Goal: Communication & Community: Connect with others

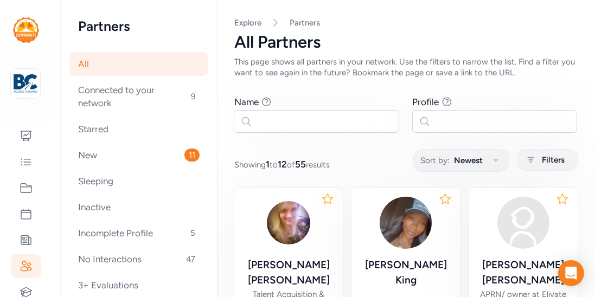
scroll to position [687, 0]
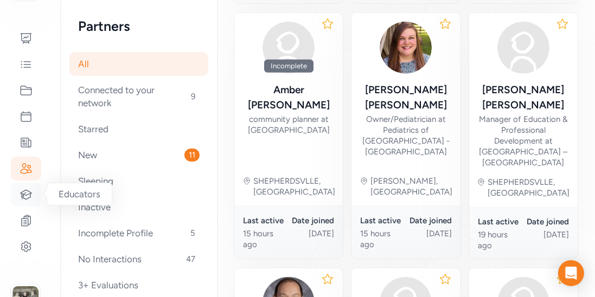
click at [24, 189] on icon at bounding box center [26, 194] width 13 height 13
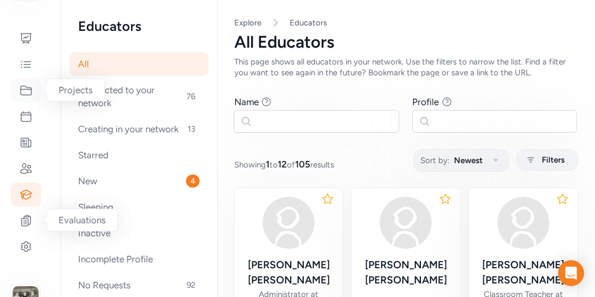
click at [24, 95] on icon at bounding box center [26, 90] width 11 height 9
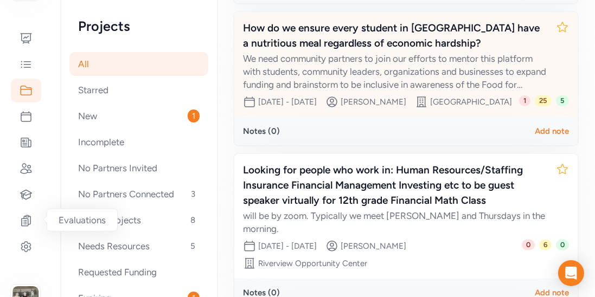
scroll to position [302, 0]
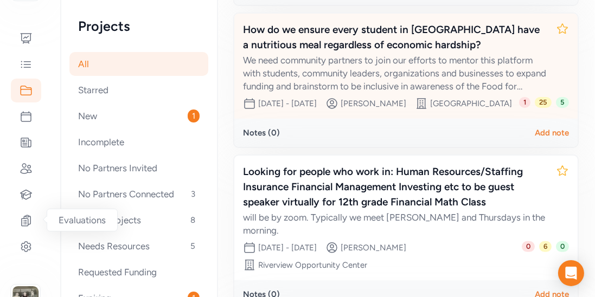
click at [447, 93] on div "We need community partners to join our efforts to mentor this platform with stu…" at bounding box center [395, 73] width 304 height 39
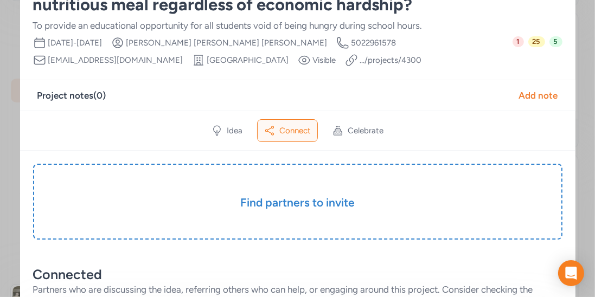
scroll to position [67, 0]
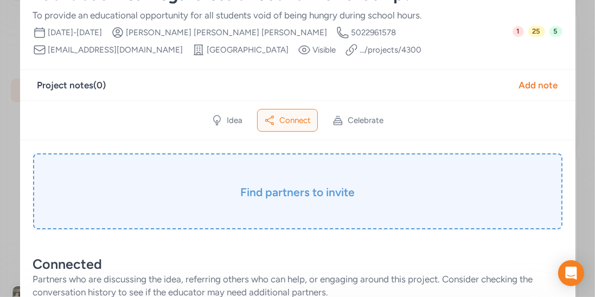
click at [337, 192] on h3 "Find partners to invite" at bounding box center [297, 192] width 475 height 15
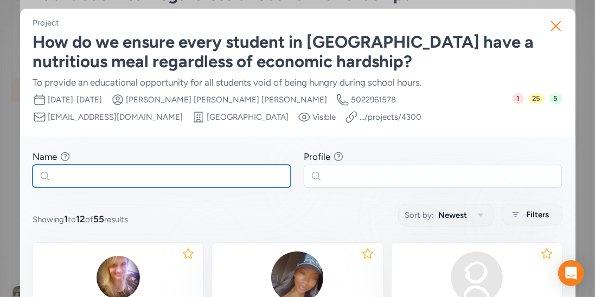
click at [242, 179] on input "text" at bounding box center [162, 176] width 258 height 23
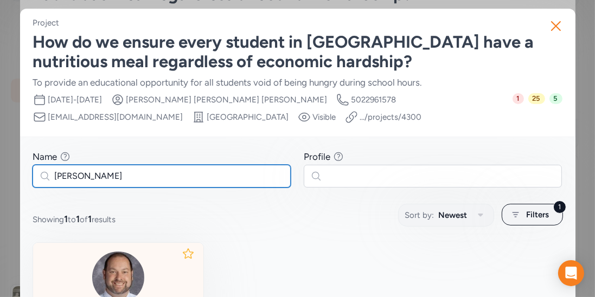
type input "[PERSON_NAME]"
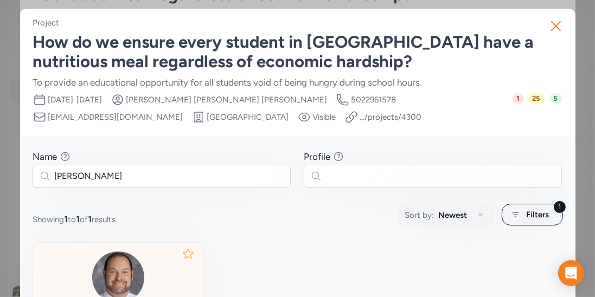
click at [141, 262] on div at bounding box center [119, 278] width 154 height 52
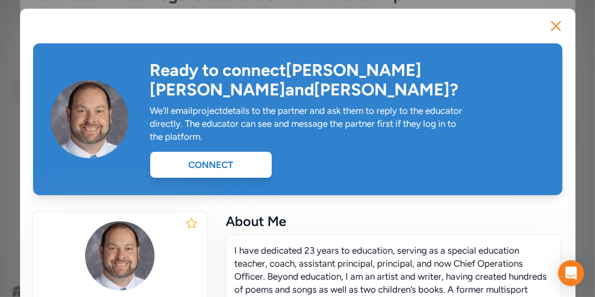
scroll to position [86, 0]
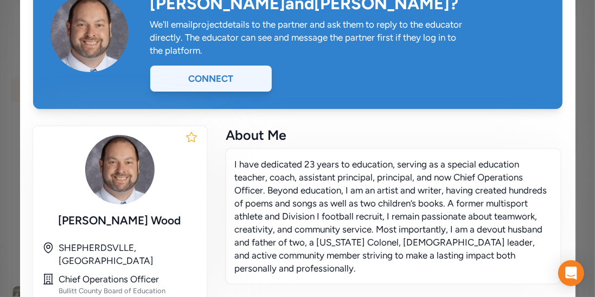
click at [228, 66] on div "Connect" at bounding box center [211, 79] width 122 height 26
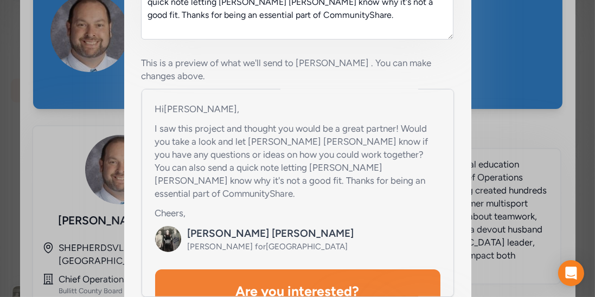
scroll to position [130, 0]
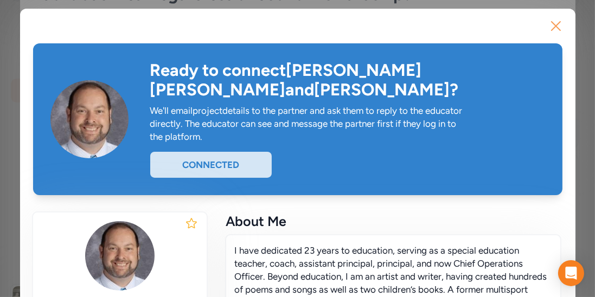
click at [554, 35] on button "Close" at bounding box center [556, 26] width 35 height 35
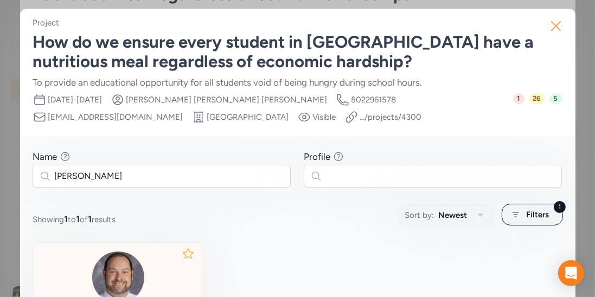
click at [552, 23] on icon "button" at bounding box center [556, 25] width 17 height 17
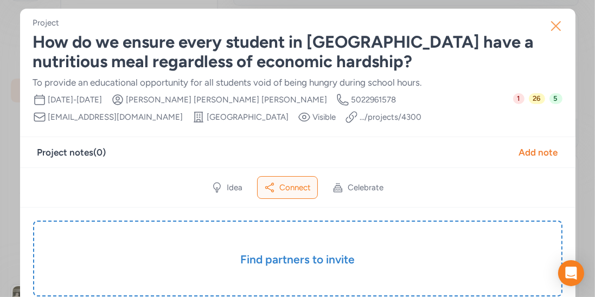
click at [546, 29] on button "Close" at bounding box center [556, 26] width 35 height 35
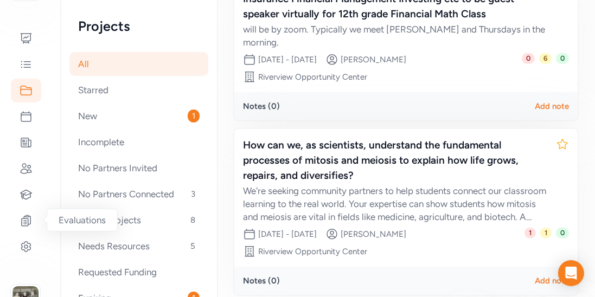
scroll to position [563, 0]
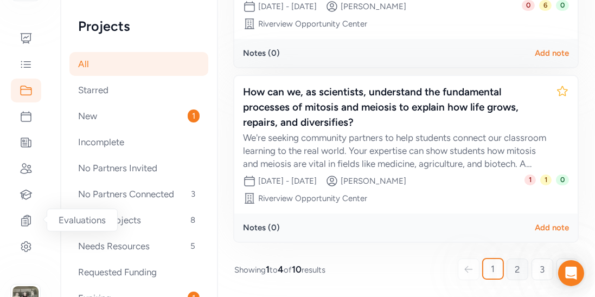
click at [512, 264] on link "2" at bounding box center [518, 270] width 22 height 22
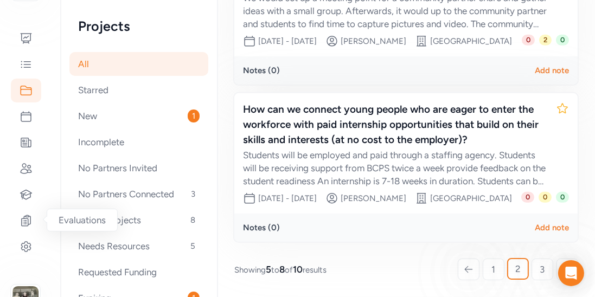
scroll to position [621, 0]
click at [542, 262] on link "3" at bounding box center [543, 270] width 22 height 22
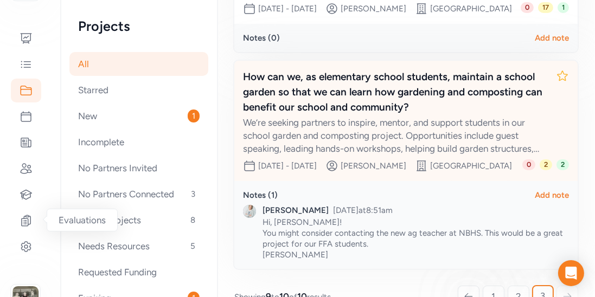
scroll to position [308, 0]
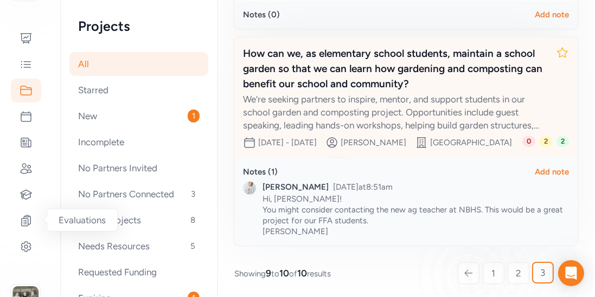
click at [460, 92] on div "How can we, as elementary school students, maintain a school garden so that we …" at bounding box center [395, 69] width 304 height 46
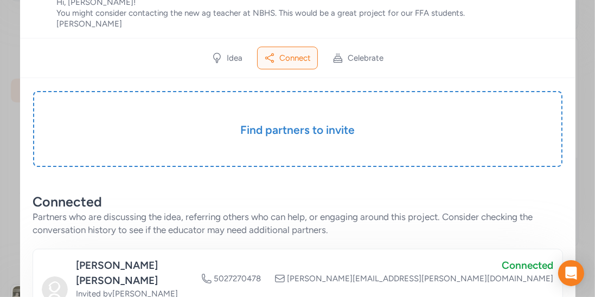
scroll to position [182, 0]
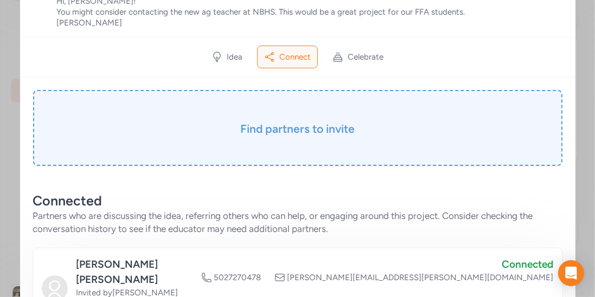
click at [307, 122] on h3 "Find partners to invite" at bounding box center [297, 129] width 475 height 15
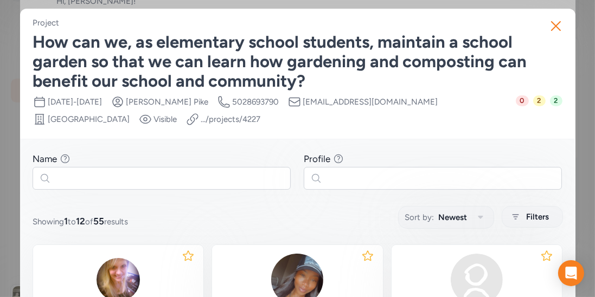
scroll to position [1, 0]
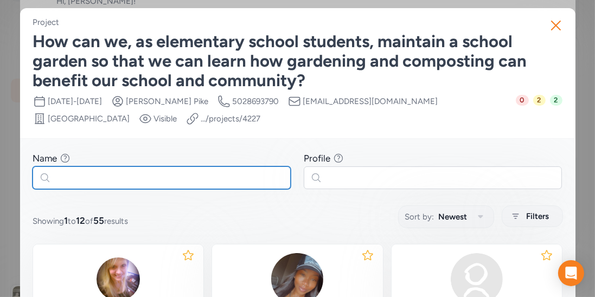
click at [218, 185] on input "text" at bounding box center [162, 178] width 258 height 23
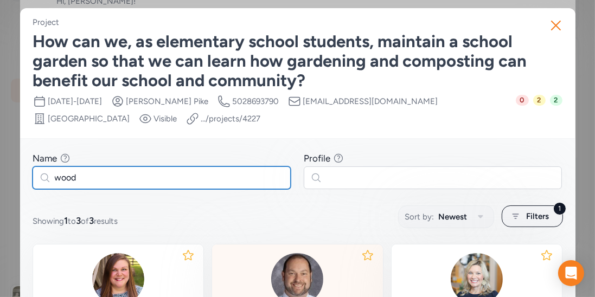
type input "wood"
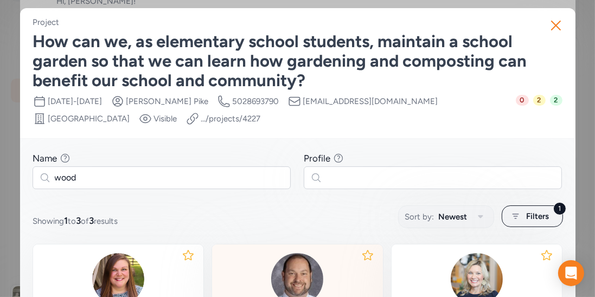
click at [314, 270] on img at bounding box center [297, 279] width 52 height 52
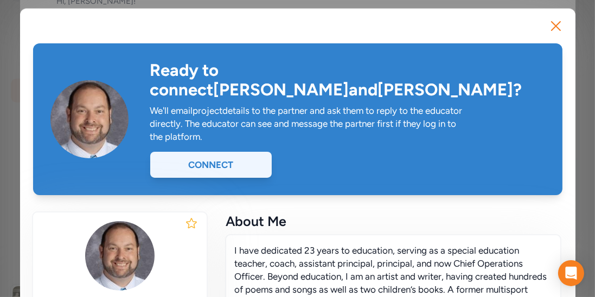
click at [259, 154] on div "Connect" at bounding box center [211, 165] width 122 height 26
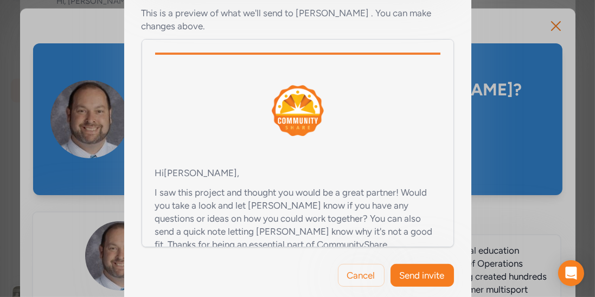
scroll to position [368, 0]
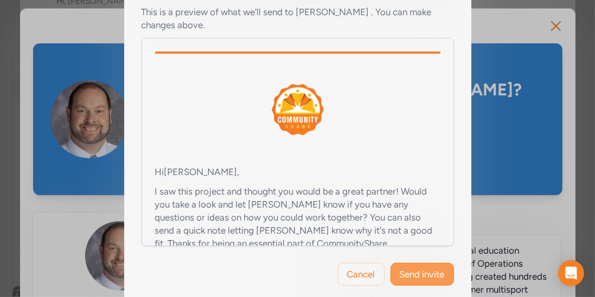
click at [425, 268] on span "Send invite" at bounding box center [422, 274] width 45 height 13
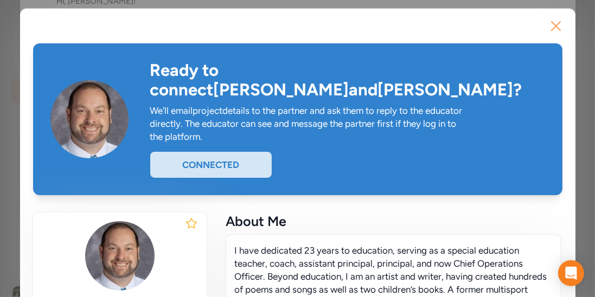
click at [555, 30] on icon "button" at bounding box center [556, 25] width 17 height 17
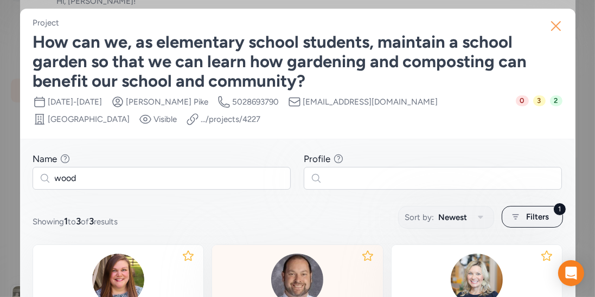
click at [560, 22] on icon "button" at bounding box center [556, 26] width 9 height 9
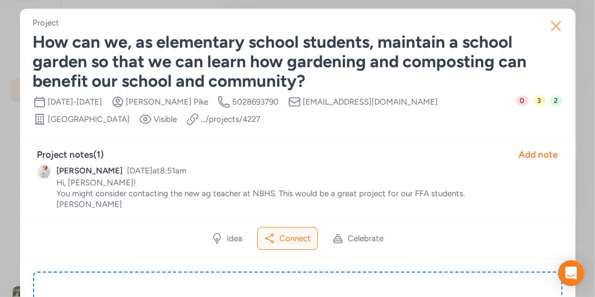
click at [559, 29] on icon "button" at bounding box center [556, 26] width 9 height 9
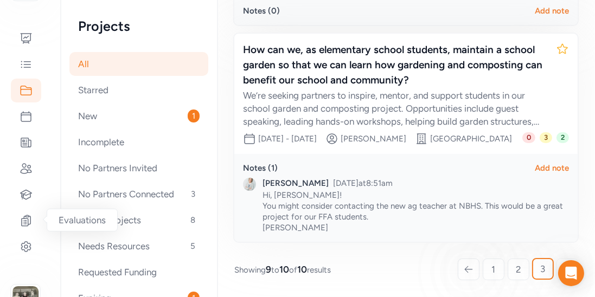
scroll to position [346, 0]
click at [26, 150] on div at bounding box center [26, 143] width 30 height 24
